Goal: Task Accomplishment & Management: Manage account settings

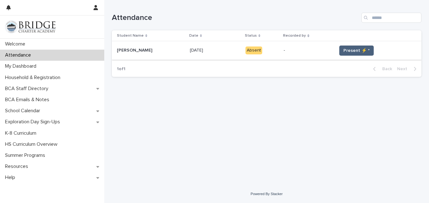
click at [348, 54] on button "Present ⚡ *" at bounding box center [356, 50] width 34 height 10
click at [343, 50] on span "Present ⚡ *" at bounding box center [356, 50] width 26 height 6
